Goal: Task Accomplishment & Management: Use online tool/utility

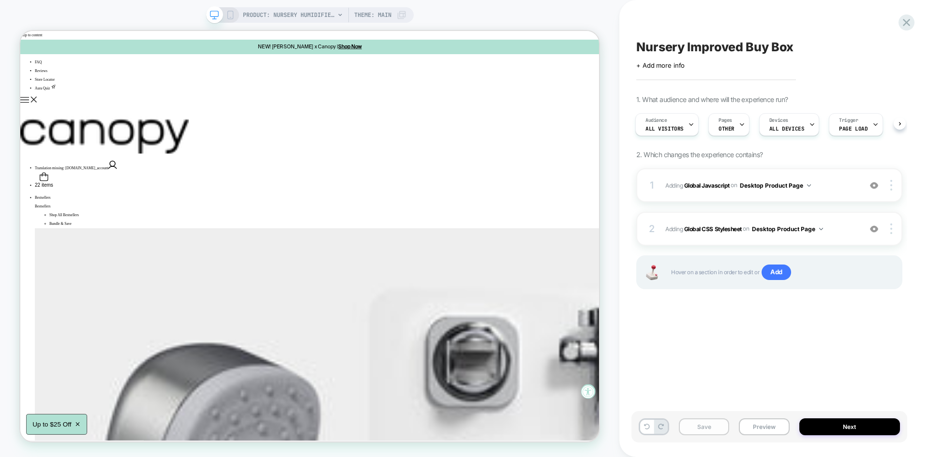
click at [0, 0] on button "Save" at bounding box center [0, 0] width 0 height 0
click at [0, 0] on button "Preview" at bounding box center [0, 0] width 0 height 0
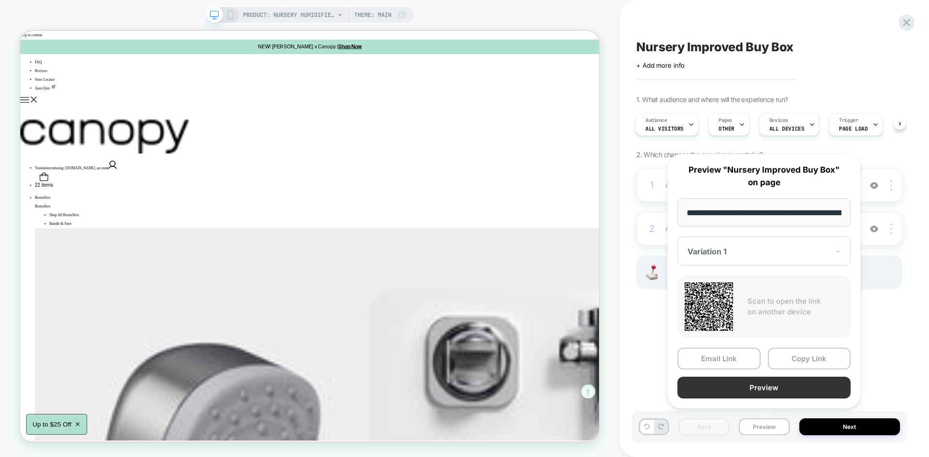
click at [0, 0] on button "Preview" at bounding box center [0, 0] width 0 height 0
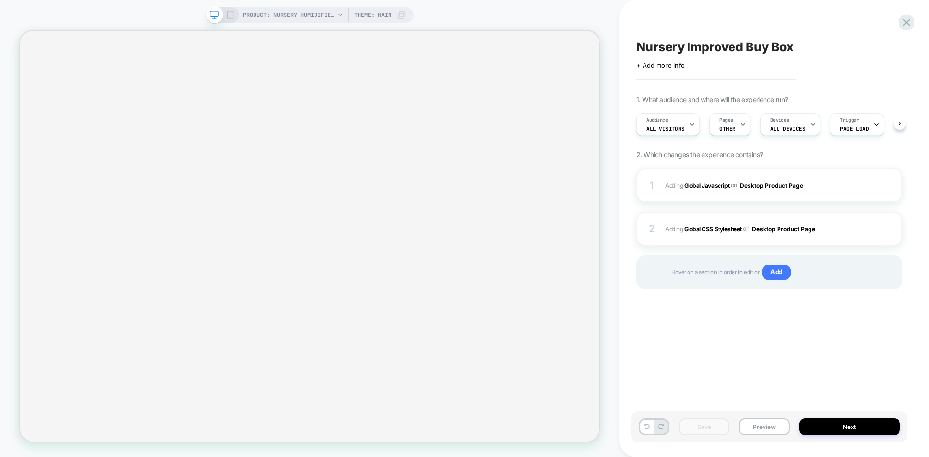
scroll to position [0, 1]
click at [911, 21] on icon at bounding box center [906, 22] width 13 height 13
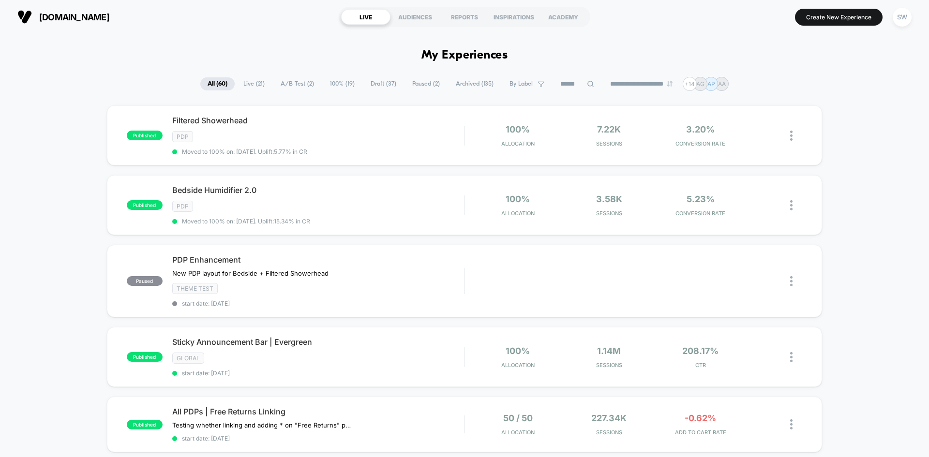
click at [367, 84] on span "Draft ( 37 )" at bounding box center [383, 83] width 40 height 13
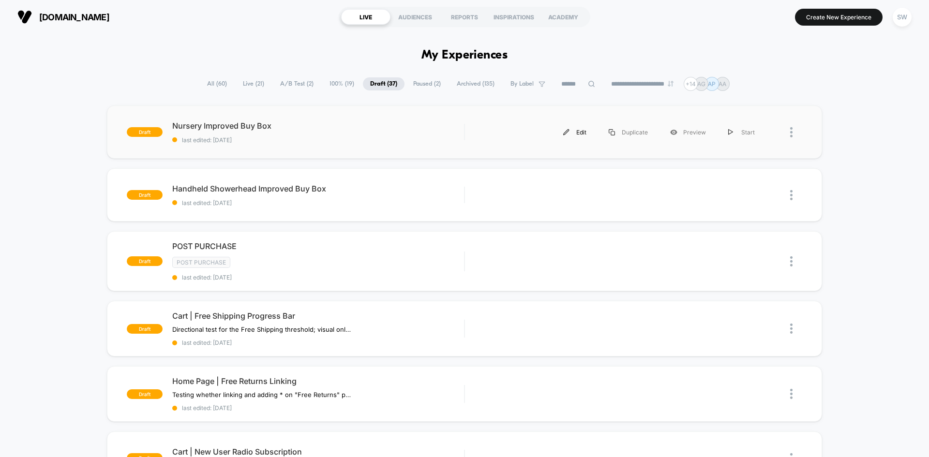
click at [574, 130] on div "Edit" at bounding box center [574, 132] width 45 height 22
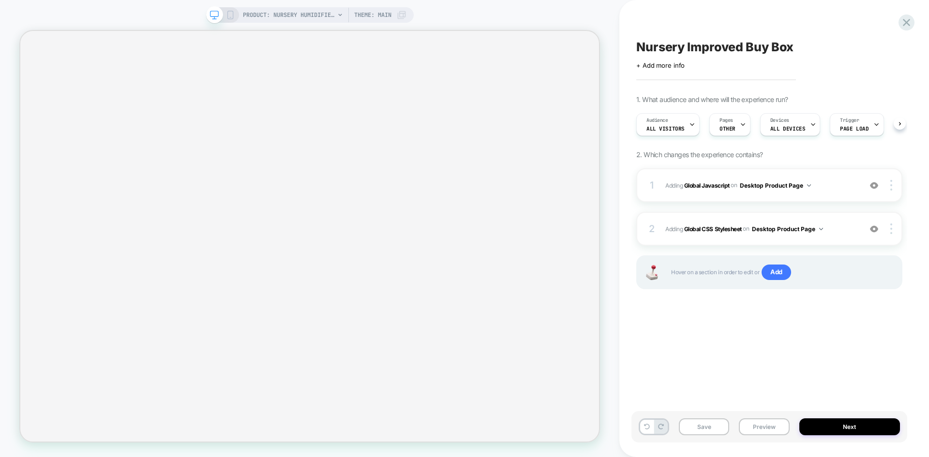
scroll to position [0, 0]
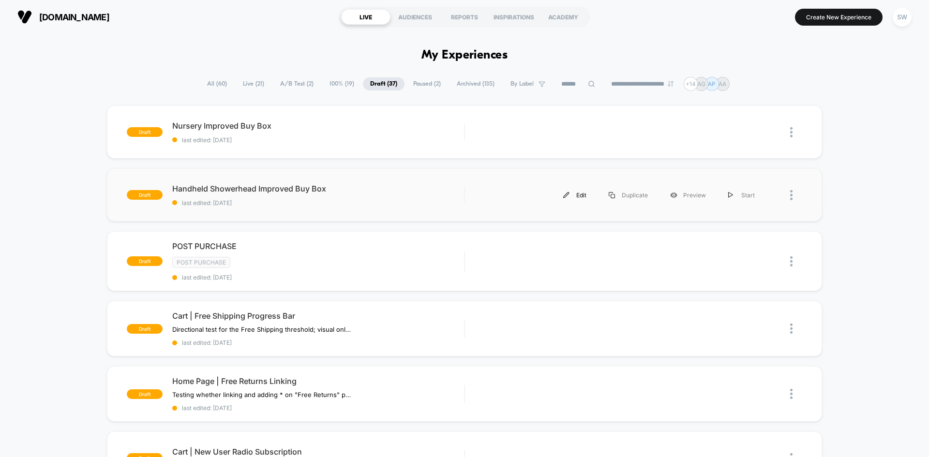
click at [579, 195] on div "Edit" at bounding box center [574, 195] width 45 height 22
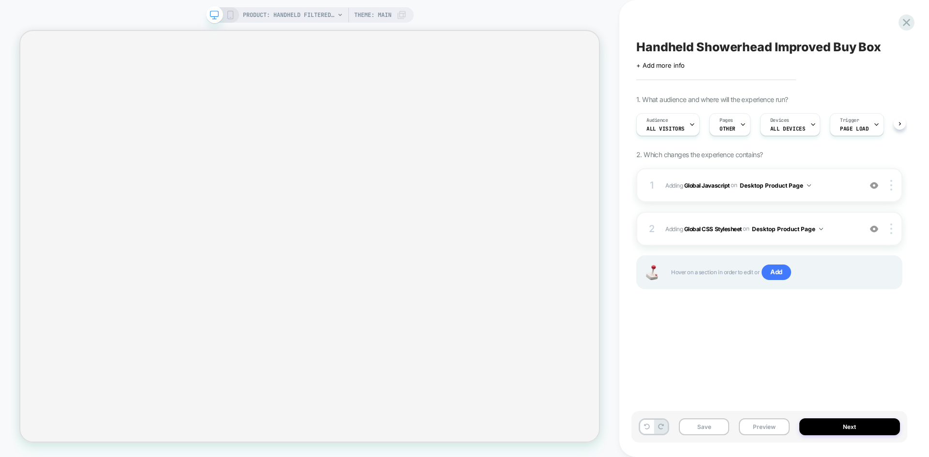
scroll to position [0, 1]
click at [699, 418] on div "Save Preview Next" at bounding box center [769, 426] width 276 height 31
click at [703, 426] on button "Save" at bounding box center [704, 427] width 50 height 17
click at [752, 427] on button "Preview" at bounding box center [764, 427] width 50 height 17
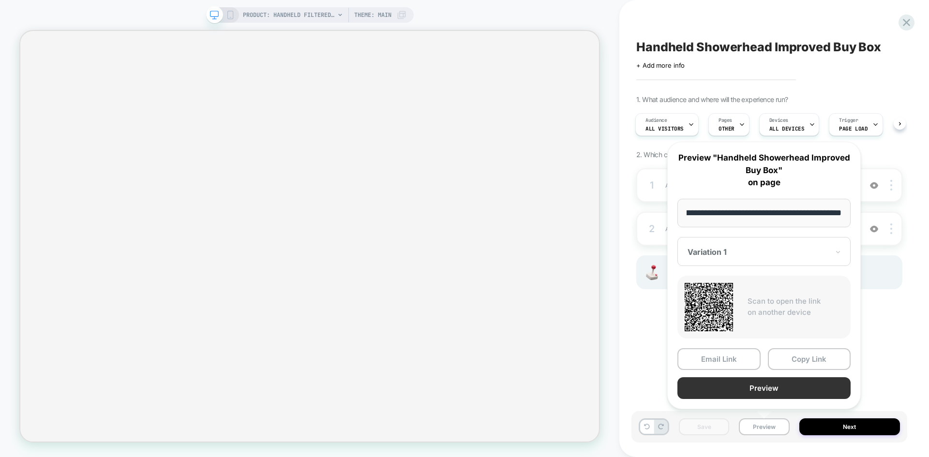
scroll to position [0, 0]
click at [747, 391] on button "Preview" at bounding box center [763, 388] width 173 height 22
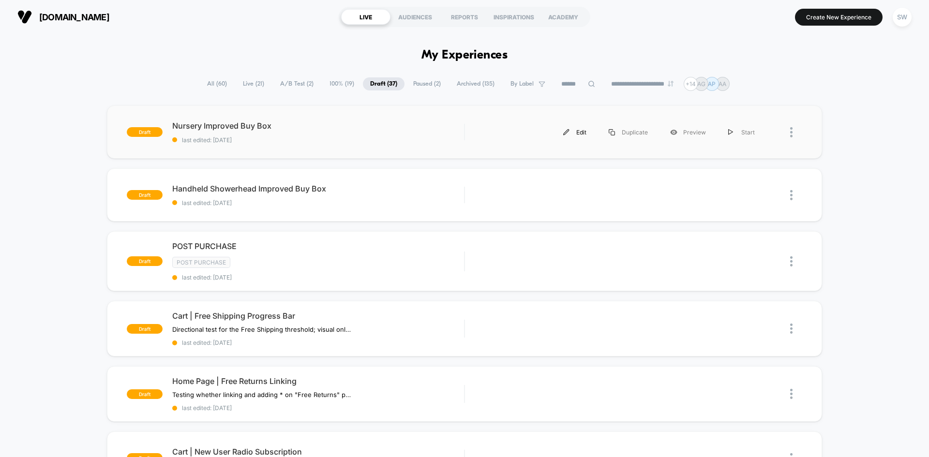
click at [576, 130] on div "Edit" at bounding box center [574, 132] width 45 height 22
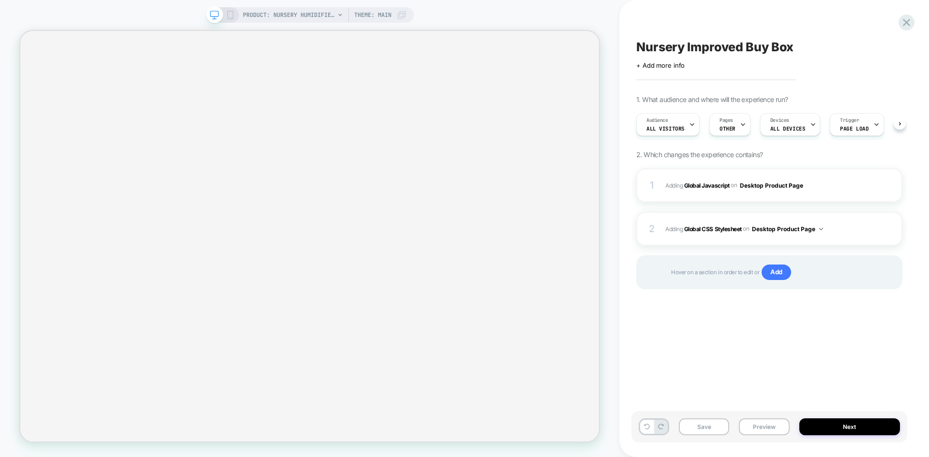
scroll to position [0, 0]
click at [612, 218] on div "PRODUCT: Nursery Humidifier 2.0 [little dreams by canopy] PRODUCT: Nursery Humi…" at bounding box center [309, 229] width 619 height 438
